Goal: Task Accomplishment & Management: Manage account settings

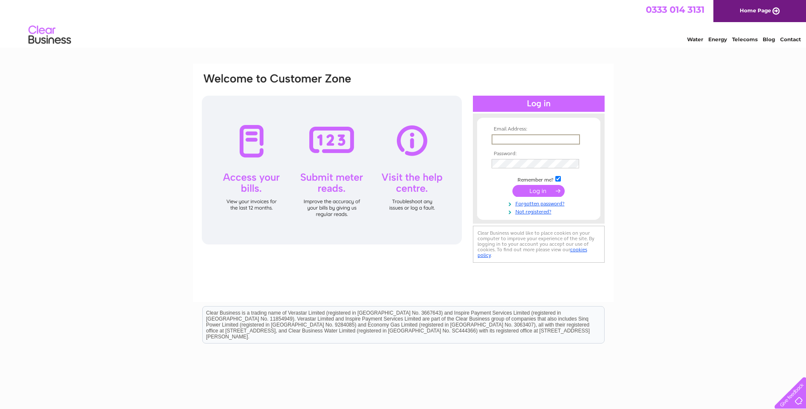
click at [513, 139] on input "text" at bounding box center [535, 139] width 88 height 10
type input "admin@crew2000.org.uk"
click at [512, 185] on input "submit" at bounding box center [538, 191] width 52 height 12
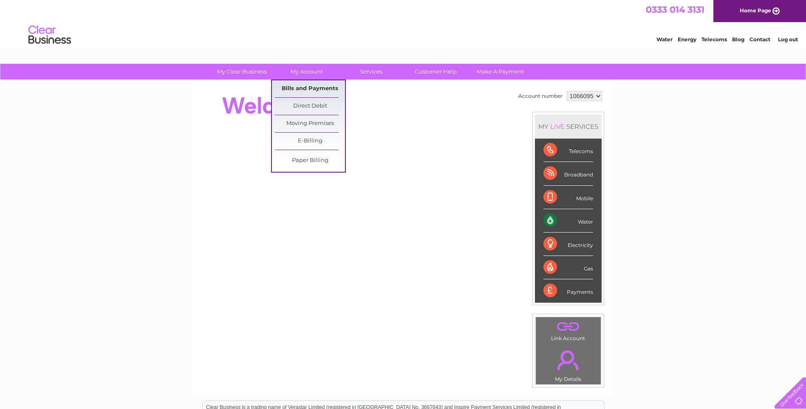
click at [305, 85] on link "Bills and Payments" at bounding box center [310, 88] width 70 height 17
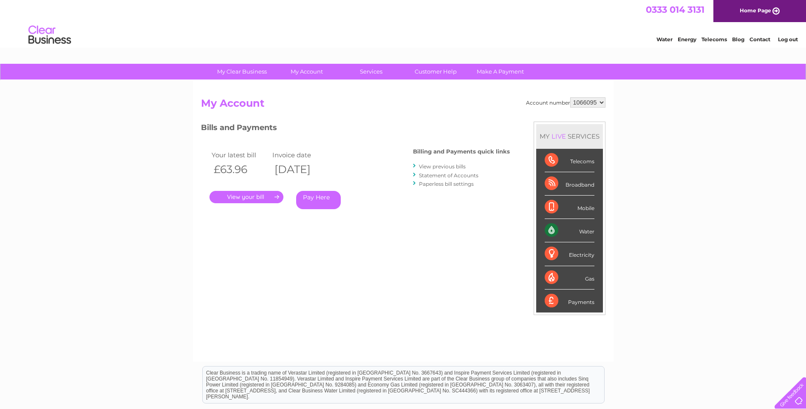
click at [251, 196] on link "." at bounding box center [246, 197] width 74 height 12
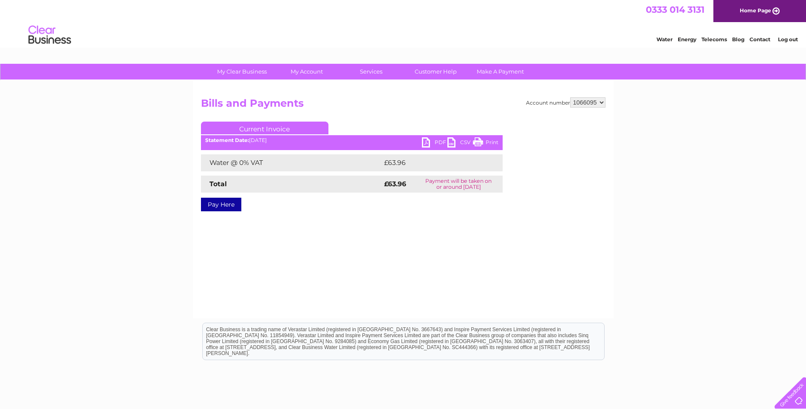
click at [434, 141] on link "PDF" at bounding box center [434, 143] width 25 height 12
click at [602, 104] on select "1066095 1066096" at bounding box center [587, 102] width 35 height 10
select select "1066096"
click at [570, 97] on select "1066095 1066096" at bounding box center [587, 102] width 35 height 10
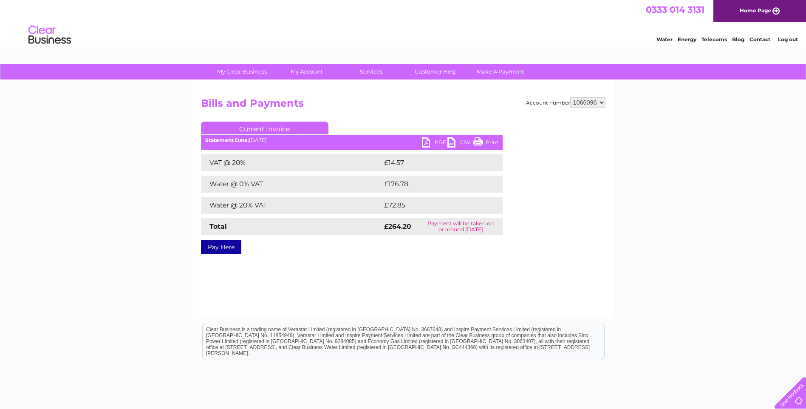
click at [427, 139] on link "PDF" at bounding box center [434, 143] width 25 height 12
click at [792, 41] on link "Log out" at bounding box center [788, 39] width 20 height 6
